Goal: Navigation & Orientation: Understand site structure

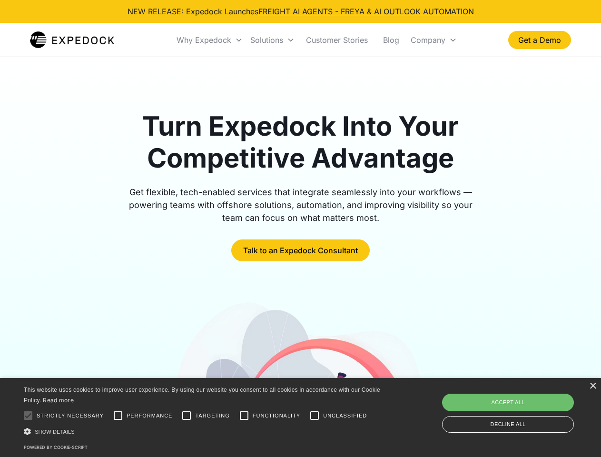
click at [210, 40] on div "Why Expedock" at bounding box center [204, 40] width 55 height 10
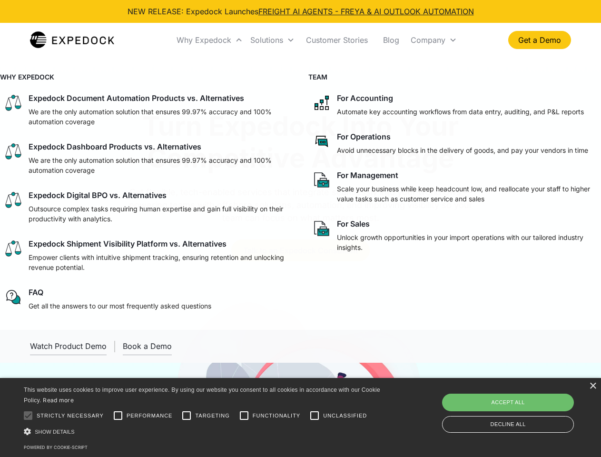
click at [272, 40] on div "Solutions" at bounding box center [266, 40] width 33 height 10
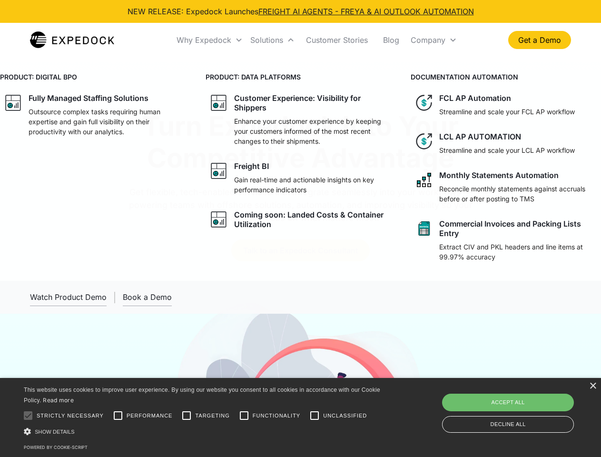
click at [434, 40] on div "Company" at bounding box center [428, 40] width 35 height 10
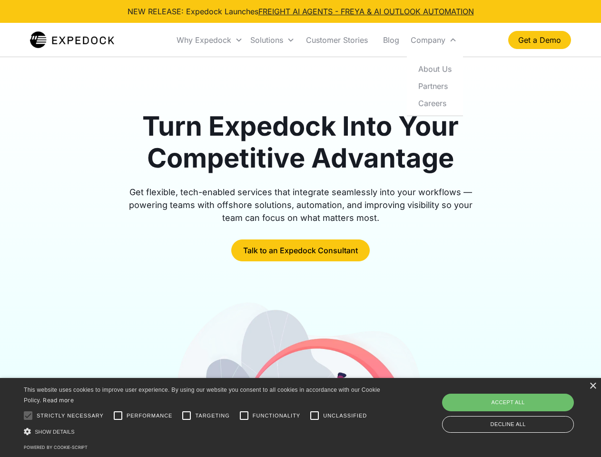
click at [28, 416] on div at bounding box center [28, 415] width 19 height 19
click at [118, 416] on input "Performance" at bounding box center [118, 415] width 19 height 19
checkbox input "true"
click at [187, 416] on input "Targeting" at bounding box center [186, 415] width 19 height 19
checkbox input "true"
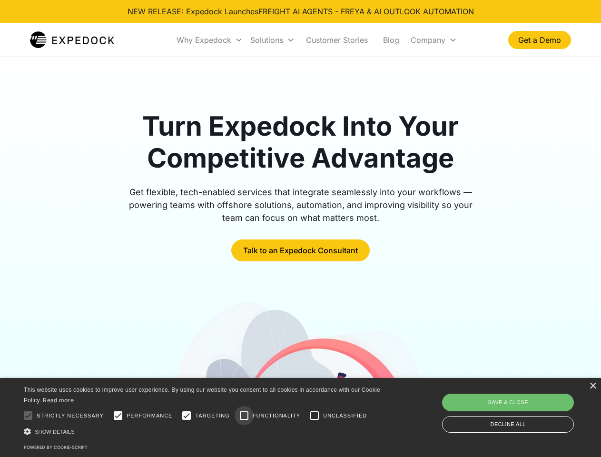
click at [244, 416] on input "Functionality" at bounding box center [244, 415] width 19 height 19
checkbox input "true"
click at [315, 416] on input "Unclassified" at bounding box center [314, 415] width 19 height 19
checkbox input "true"
click at [204, 431] on div "Show details Hide details" at bounding box center [204, 432] width 360 height 10
